Goal: Navigation & Orientation: Understand site structure

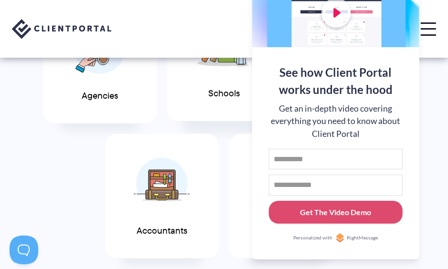
scroll to position [334, 0]
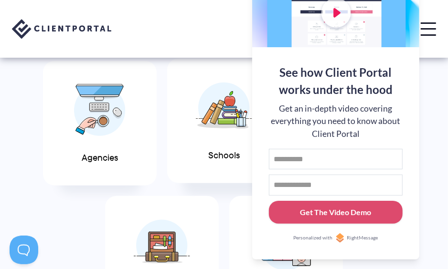
click at [219, 142] on div "Schools" at bounding box center [224, 121] width 114 height 125
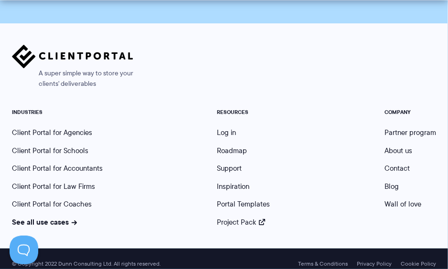
scroll to position [2464, 0]
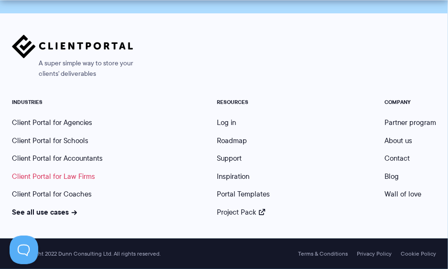
click at [64, 178] on link "Client Portal for Law Firms" at bounding box center [53, 177] width 83 height 11
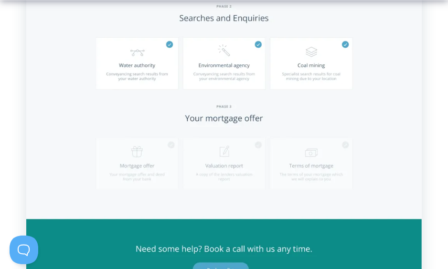
scroll to position [621, 0]
